Goal: Task Accomplishment & Management: Use online tool/utility

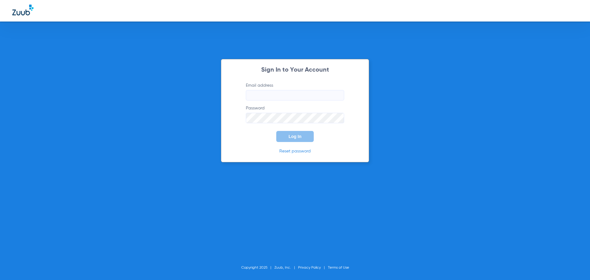
click at [267, 94] on input "Email address" at bounding box center [295, 95] width 98 height 10
type input "[EMAIL_ADDRESS][DOMAIN_NAME]"
click at [276, 131] on button "Log In" at bounding box center [295, 136] width 38 height 11
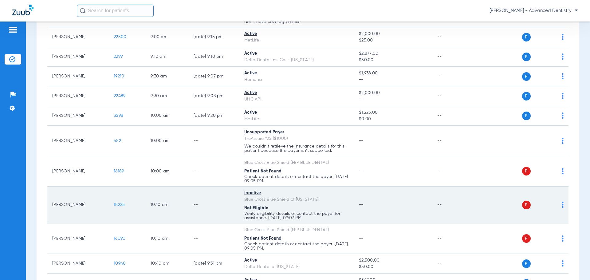
scroll to position [123, 0]
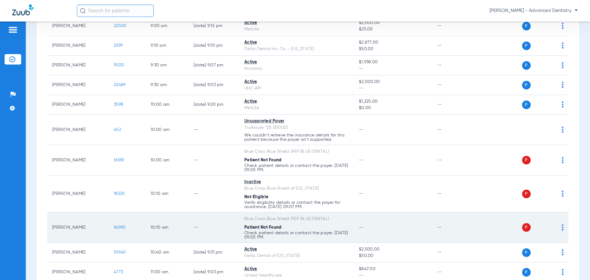
click at [121, 227] on span "16090" at bounding box center [120, 227] width 12 height 4
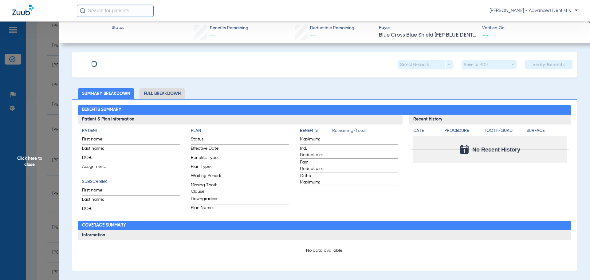
type input "[PERSON_NAME]"
type input "Parent"
type input "[DATE]"
type input "920829653"
type input "019855"
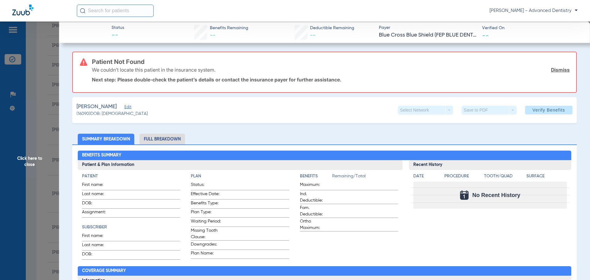
click at [128, 107] on span "Edit" at bounding box center [128, 108] width 6 height 6
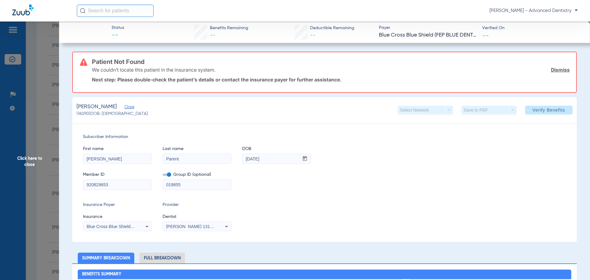
click at [144, 224] on icon at bounding box center [146, 226] width 7 height 7
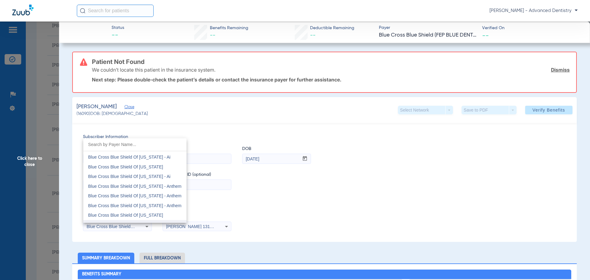
scroll to position [478, 0]
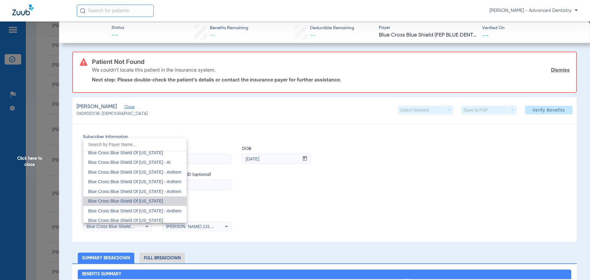
click at [143, 200] on span "Blue Cross Blue Shield Of [US_STATE]" at bounding box center [125, 201] width 75 height 5
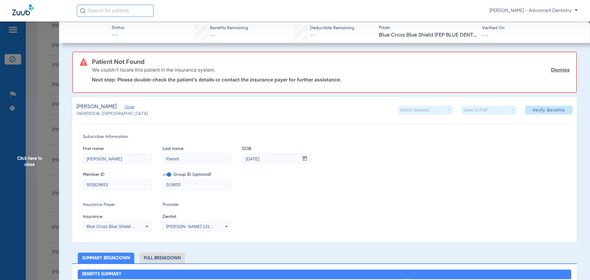
drag, startPoint x: 545, startPoint y: 109, endPoint x: 427, endPoint y: 146, distance: 123.6
click at [543, 109] on span "Verify Benefits" at bounding box center [549, 110] width 33 height 5
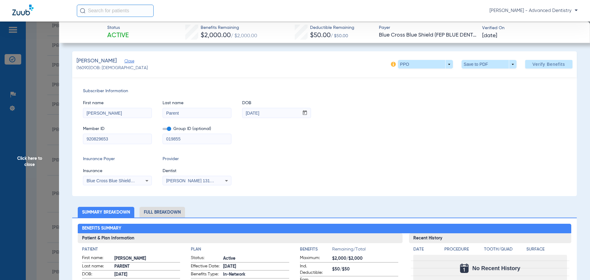
scroll to position [0, 0]
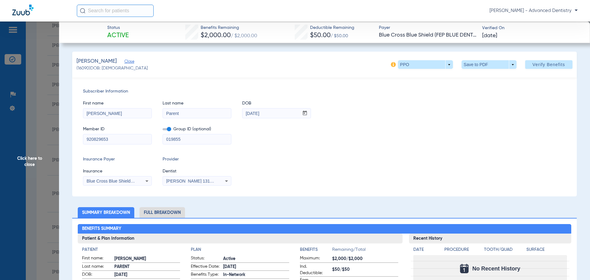
click at [24, 159] on span "Click here to close" at bounding box center [29, 162] width 59 height 280
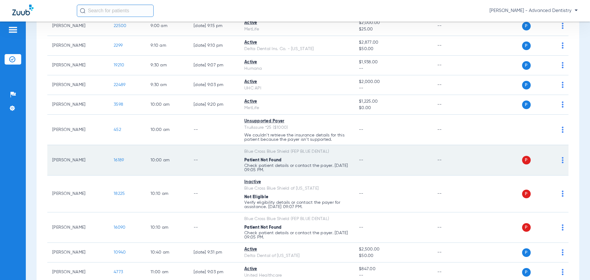
click at [117, 161] on span "16189" at bounding box center [119, 160] width 10 height 4
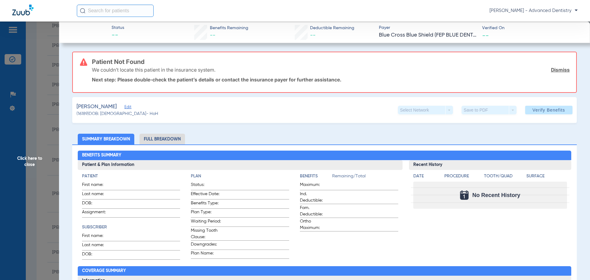
click at [125, 107] on span "Edit" at bounding box center [128, 108] width 6 height 6
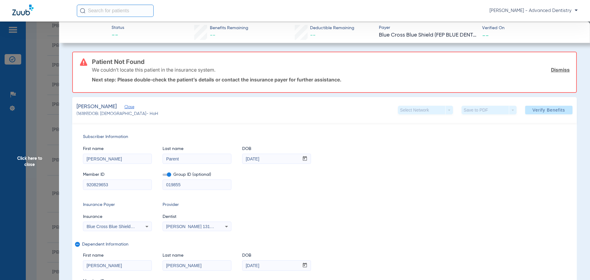
click at [144, 228] on icon at bounding box center [146, 226] width 7 height 7
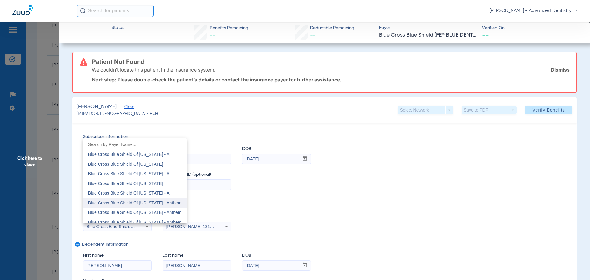
scroll to position [478, 0]
click at [144, 201] on span "Blue Cross Blue Shield Of [US_STATE]" at bounding box center [125, 201] width 75 height 5
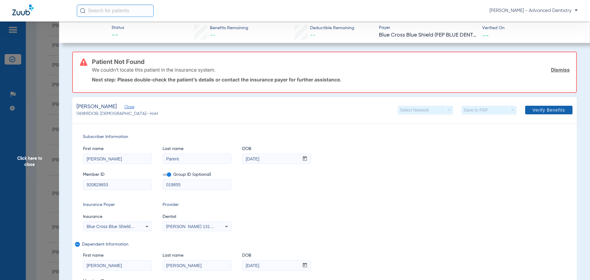
click at [538, 113] on span at bounding box center [549, 110] width 47 height 15
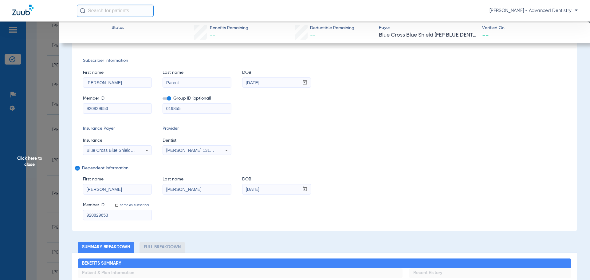
scroll to position [0, 0]
